Goal: Information Seeking & Learning: Learn about a topic

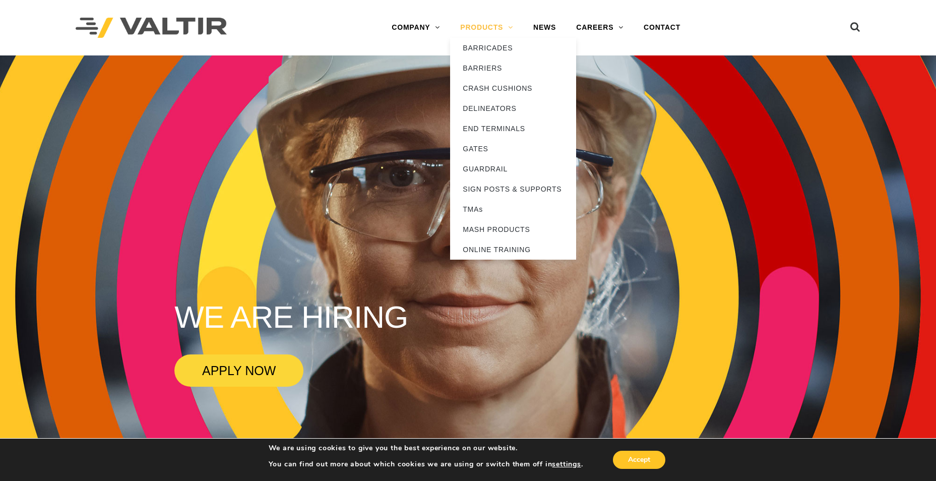
click at [468, 34] on link "PRODUCTS" at bounding box center [486, 28] width 73 height 20
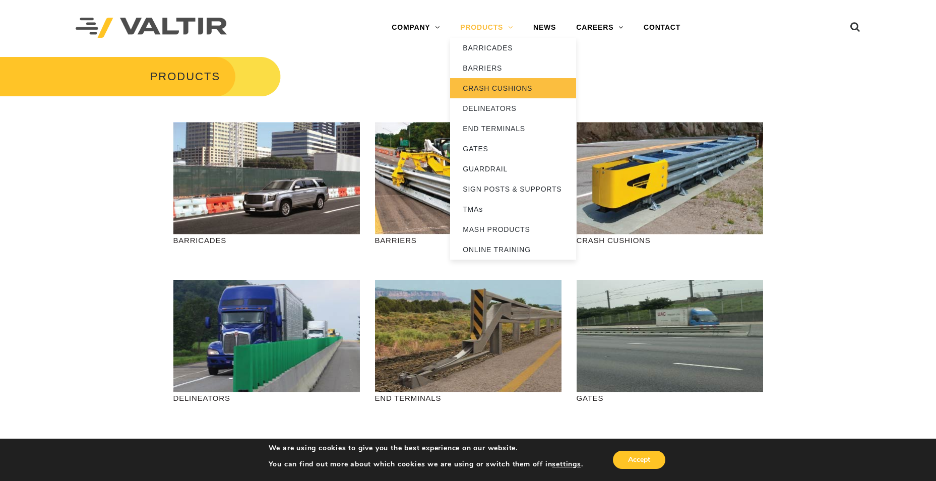
click at [512, 92] on link "CRASH CUSHIONS" at bounding box center [513, 88] width 126 height 20
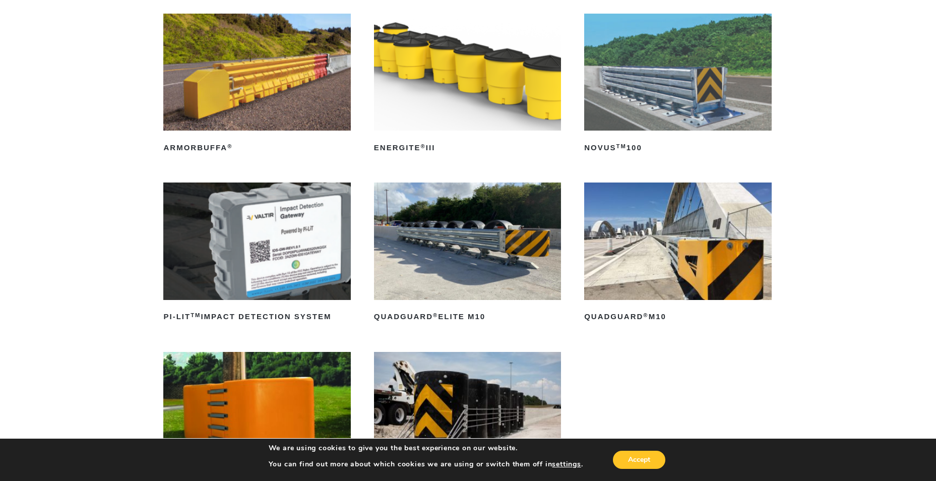
scroll to position [202, 0]
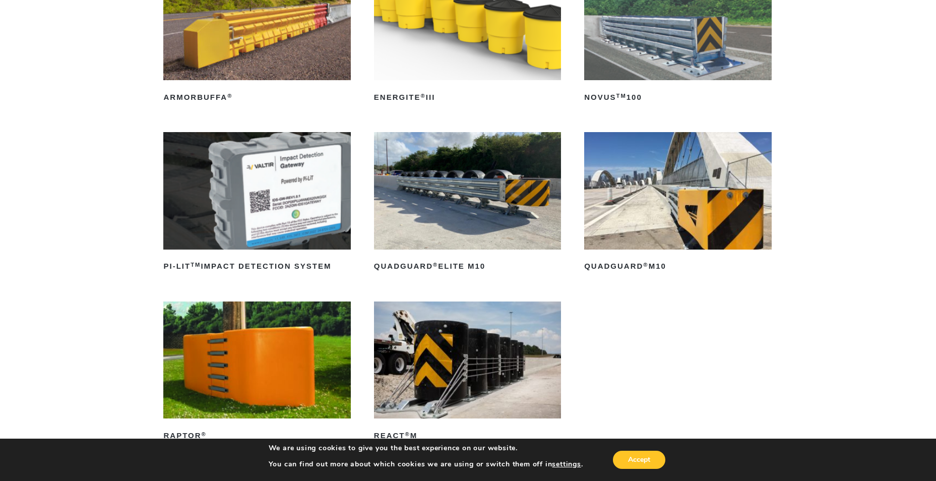
click at [496, 211] on img at bounding box center [467, 190] width 187 height 117
click at [686, 212] on img at bounding box center [677, 190] width 187 height 117
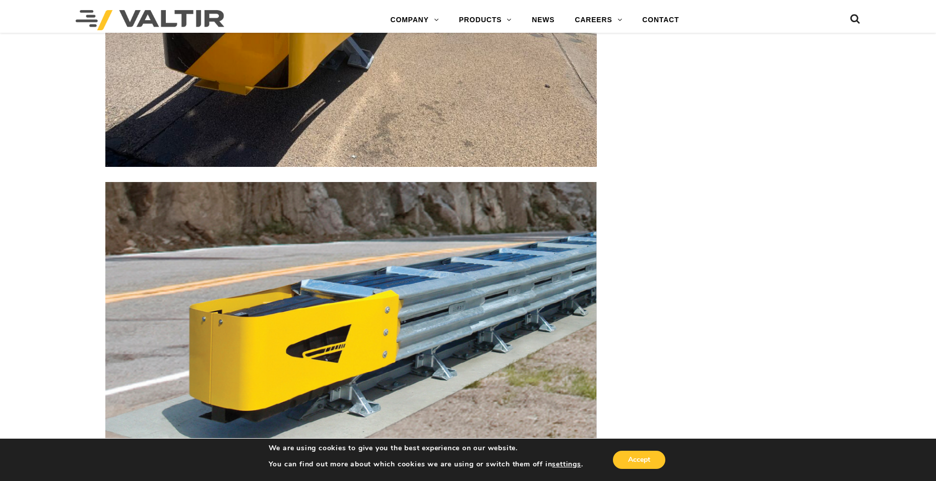
scroll to position [3527, 0]
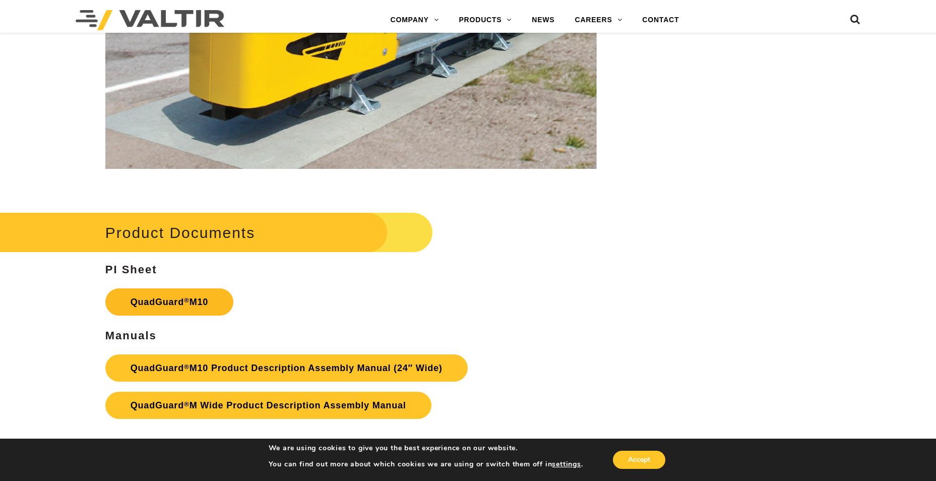
click at [170, 299] on link "QuadGuard ® M10" at bounding box center [169, 301] width 128 height 27
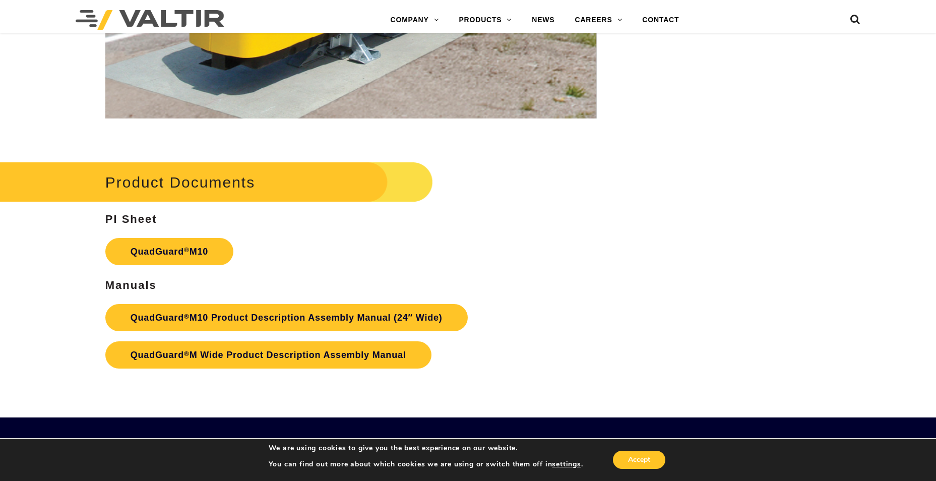
scroll to position [3678, 0]
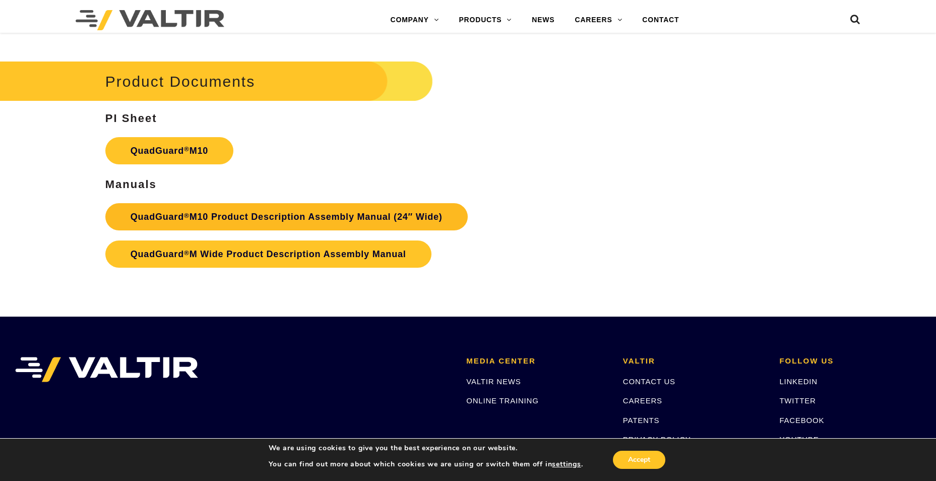
click at [308, 217] on link "QuadGuard ® M10 Product Description Assembly Manual (24″ Wide)" at bounding box center [286, 216] width 362 height 27
